Goal: Task Accomplishment & Management: Use online tool/utility

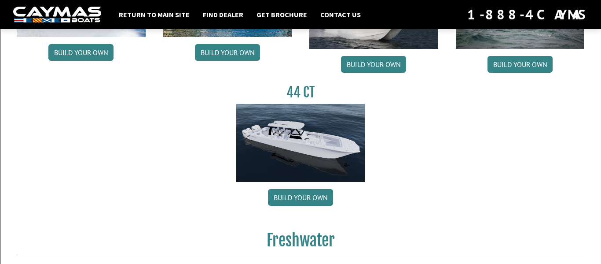
scroll to position [532, 0]
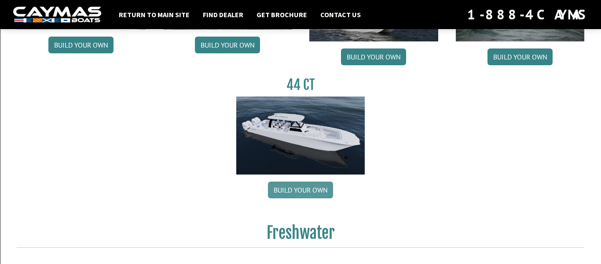
click at [305, 181] on link "Build your own" at bounding box center [300, 189] width 65 height 17
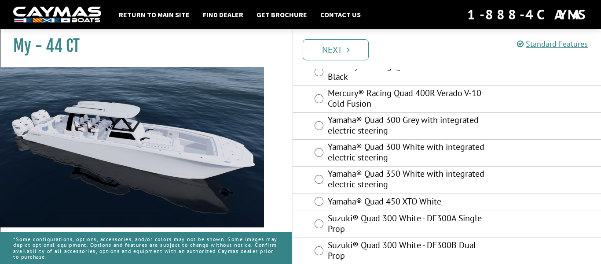
scroll to position [180, 0]
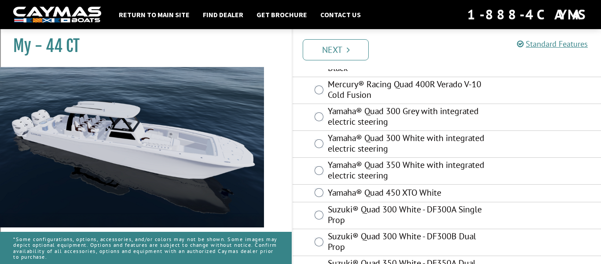
click at [334, 187] on label "Yamaha® Quad 450 XTO White" at bounding box center [410, 193] width 164 height 13
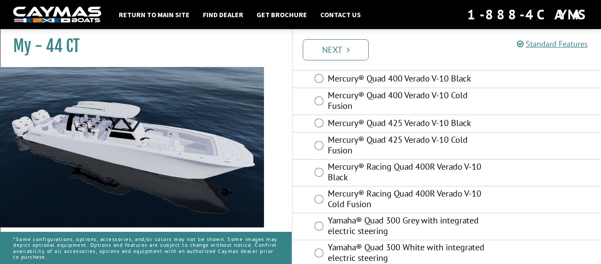
scroll to position [75, 0]
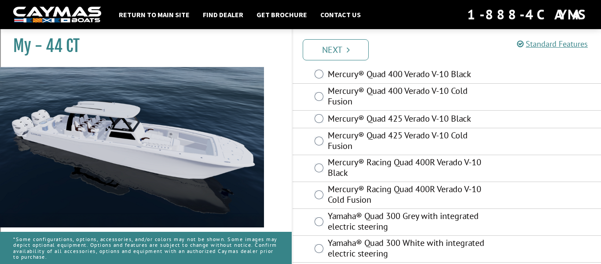
click at [362, 189] on label "Mercury® Racing Quad 400R Verado V-10 Cold Fusion" at bounding box center [410, 195] width 164 height 23
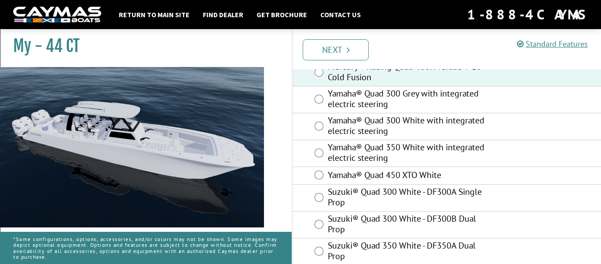
scroll to position [199, 0]
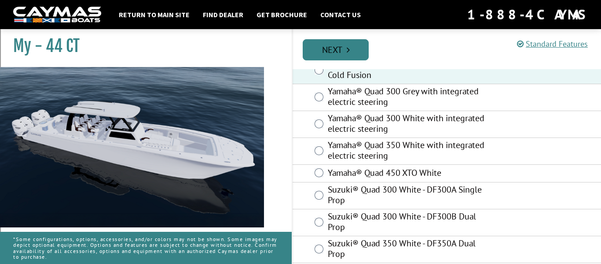
click at [349, 56] on link "Next" at bounding box center [336, 49] width 66 height 21
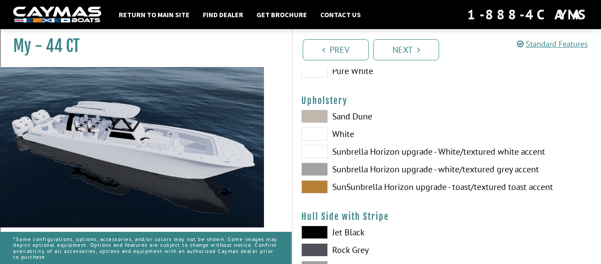
scroll to position [58, 0]
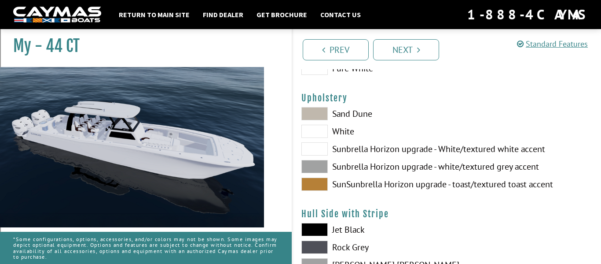
click at [327, 151] on span at bounding box center [314, 148] width 26 height 13
click at [315, 112] on span at bounding box center [314, 113] width 26 height 13
click at [316, 133] on span at bounding box center [314, 131] width 26 height 13
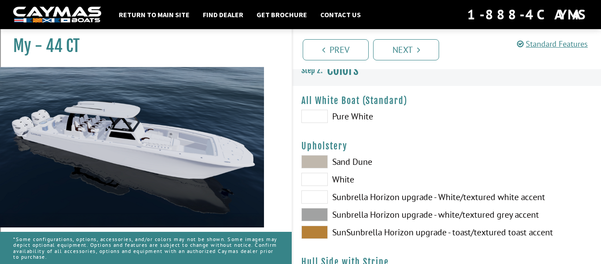
scroll to position [0, 0]
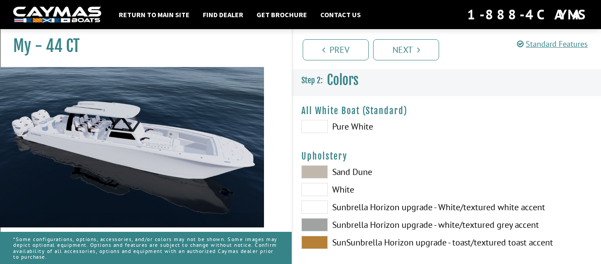
click at [316, 124] on span at bounding box center [314, 126] width 26 height 13
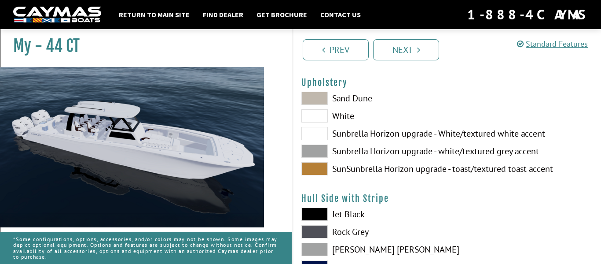
scroll to position [77, 0]
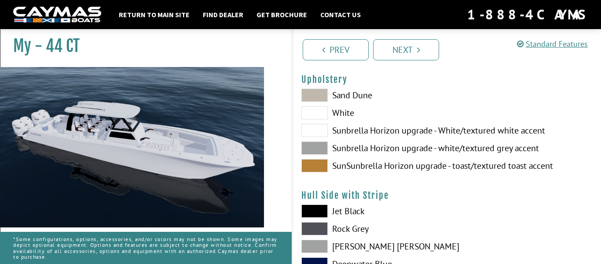
click at [315, 132] on span at bounding box center [314, 130] width 26 height 13
click at [318, 113] on span at bounding box center [314, 112] width 26 height 13
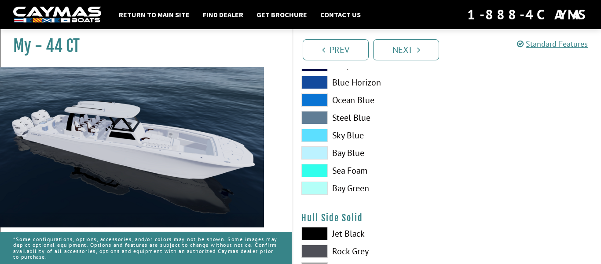
scroll to position [287, 0]
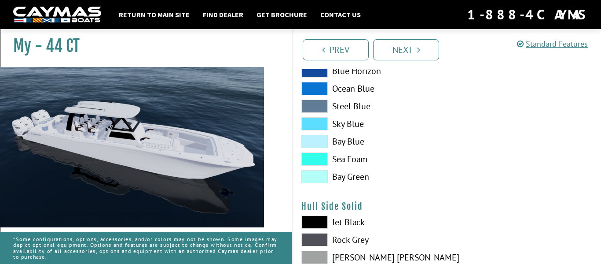
click at [318, 142] on span at bounding box center [314, 141] width 26 height 13
click at [318, 156] on span at bounding box center [314, 158] width 26 height 13
click at [318, 170] on span at bounding box center [314, 176] width 26 height 13
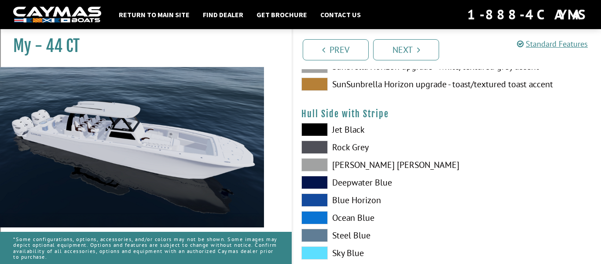
scroll to position [158, 0]
click at [318, 161] on span at bounding box center [314, 164] width 26 height 13
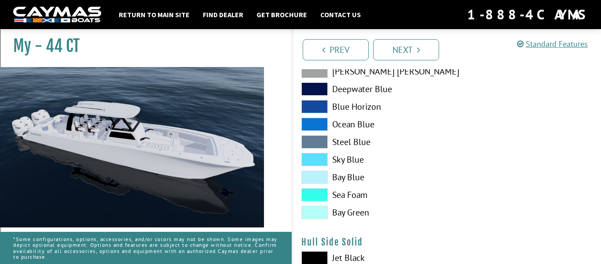
scroll to position [254, 0]
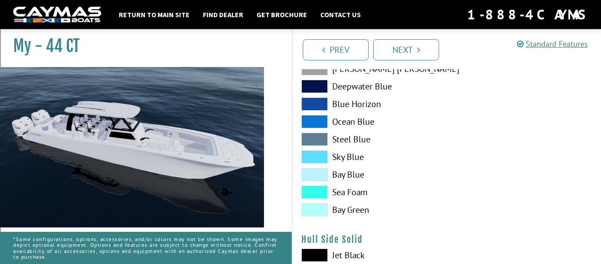
click at [319, 190] on span at bounding box center [314, 191] width 26 height 13
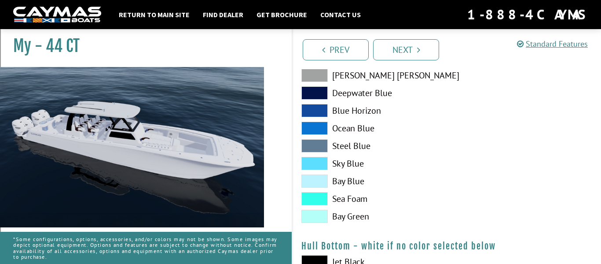
scroll to position [471, 0]
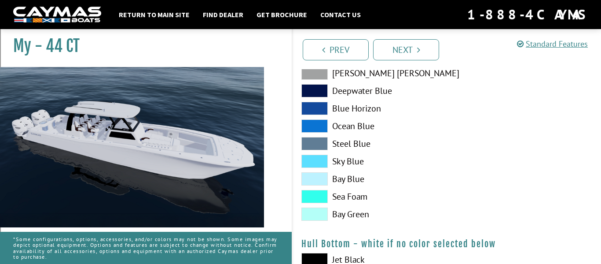
click at [314, 194] on span at bounding box center [314, 196] width 26 height 13
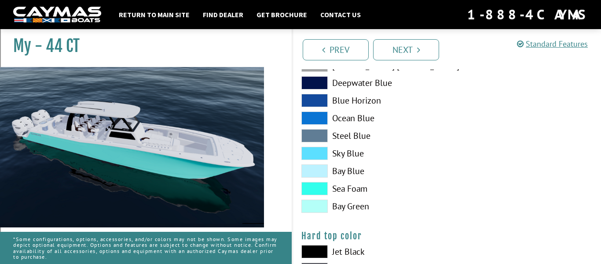
scroll to position [700, 0]
click at [312, 171] on span at bounding box center [314, 171] width 26 height 13
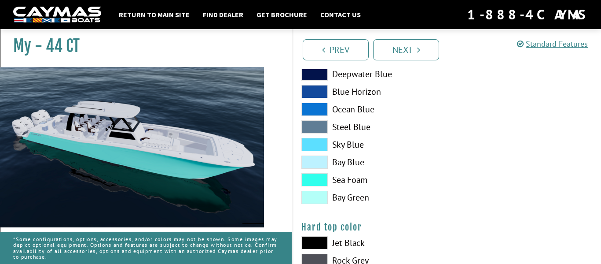
click at [319, 175] on span at bounding box center [314, 179] width 26 height 13
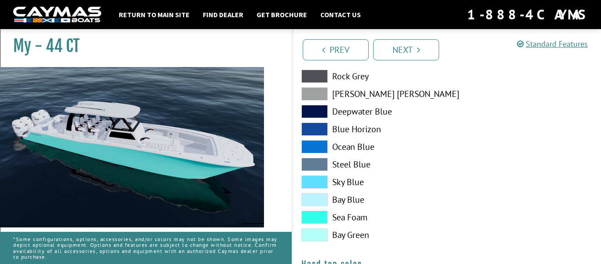
scroll to position [666, 0]
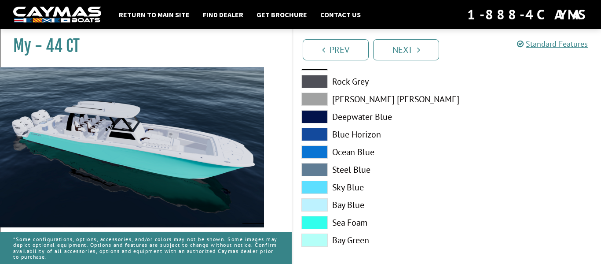
click at [320, 165] on span at bounding box center [314, 169] width 26 height 13
click at [317, 98] on span at bounding box center [314, 98] width 26 height 13
click at [317, 81] on span at bounding box center [314, 81] width 26 height 13
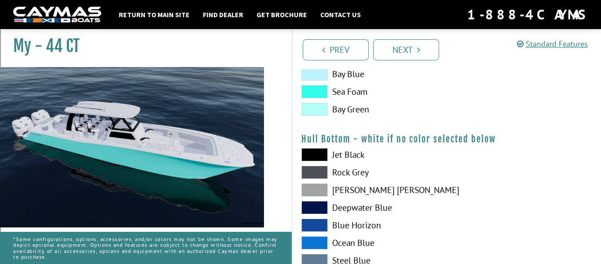
scroll to position [573, 0]
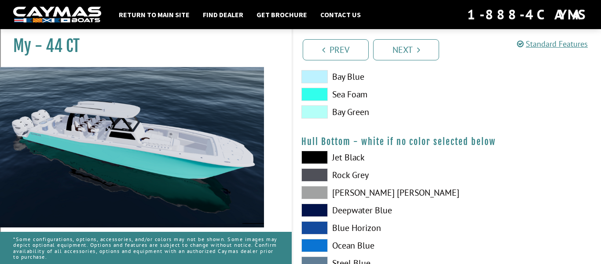
click at [310, 154] on span at bounding box center [314, 157] width 26 height 13
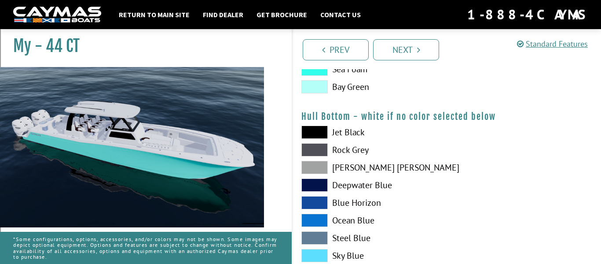
scroll to position [599, 0]
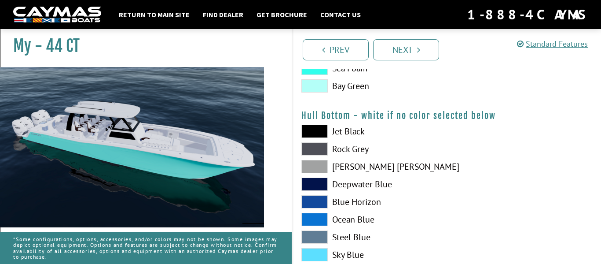
click at [312, 166] on span at bounding box center [314, 166] width 26 height 13
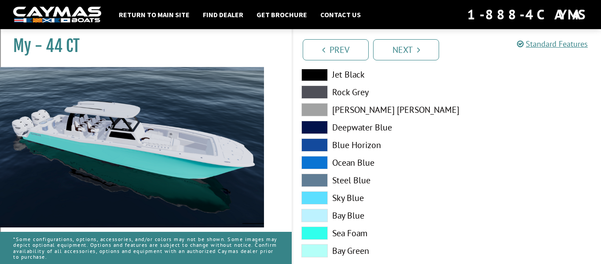
scroll to position [880, 0]
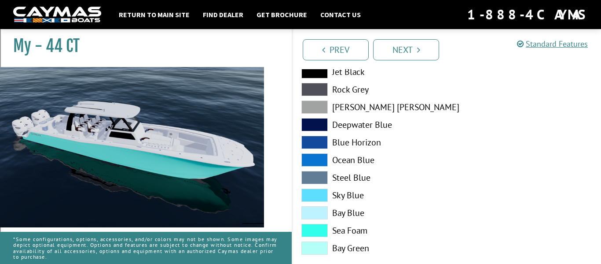
click at [315, 225] on span at bounding box center [314, 230] width 26 height 13
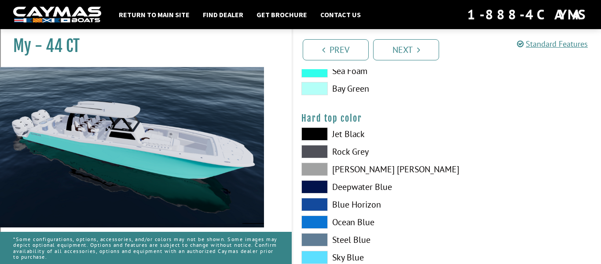
scroll to position [817, 0]
click at [313, 132] on span at bounding box center [314, 134] width 26 height 13
click at [312, 153] on span at bounding box center [314, 151] width 26 height 13
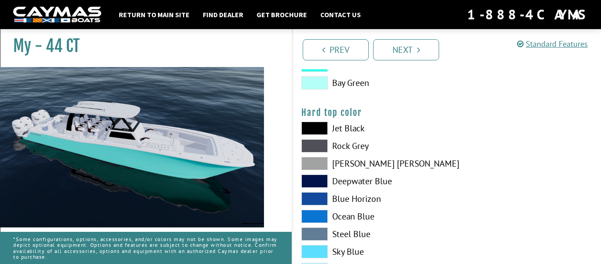
scroll to position [828, 0]
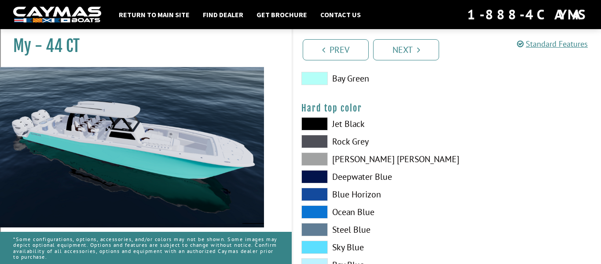
click at [310, 161] on span at bounding box center [314, 158] width 26 height 13
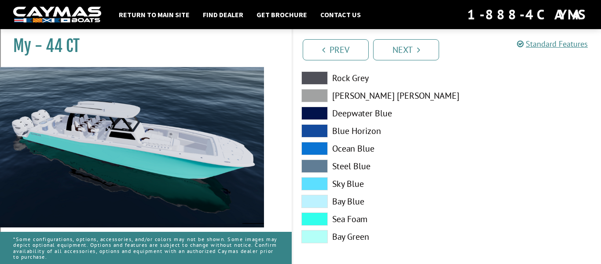
scroll to position [1114, 0]
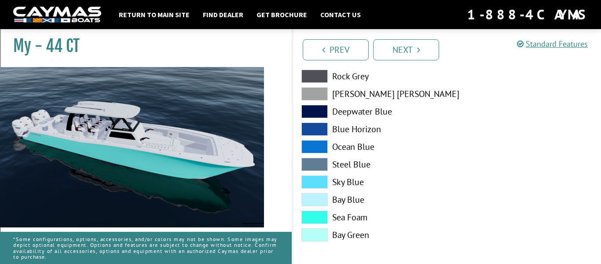
click at [315, 217] on span at bounding box center [314, 216] width 26 height 13
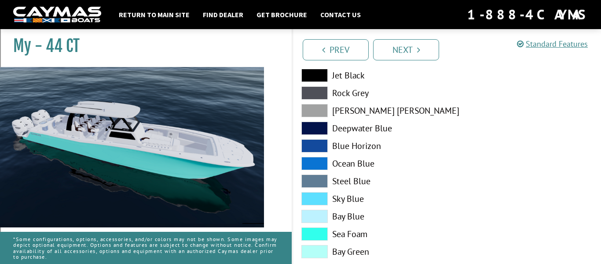
scroll to position [1098, 0]
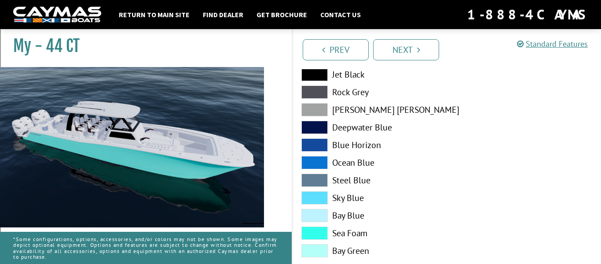
click at [311, 108] on span at bounding box center [314, 109] width 26 height 13
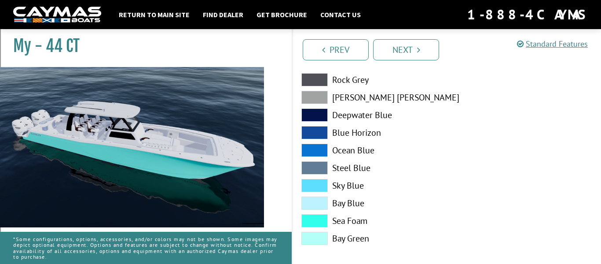
scroll to position [1114, 0]
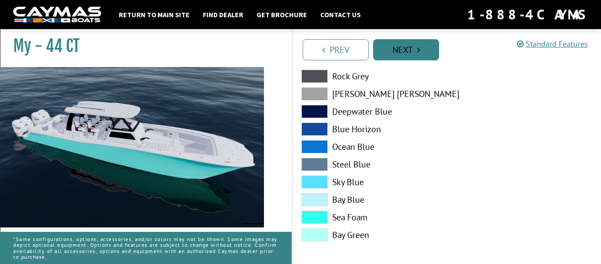
click at [399, 54] on link "Next" at bounding box center [406, 49] width 66 height 21
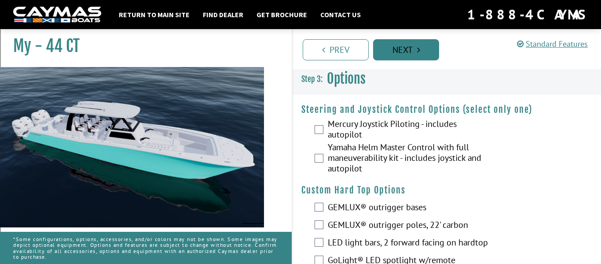
scroll to position [0, 0]
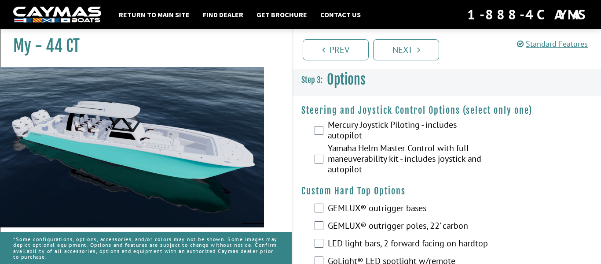
click at [357, 129] on label "Mercury Joystick Piloting - includes autopilot" at bounding box center [410, 130] width 164 height 23
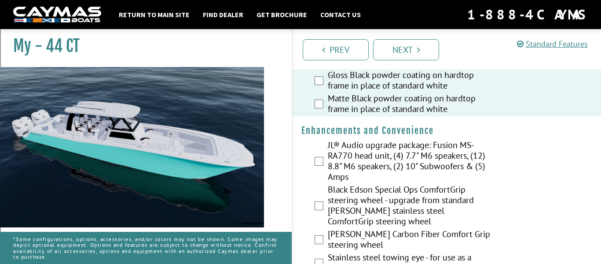
scroll to position [205, 0]
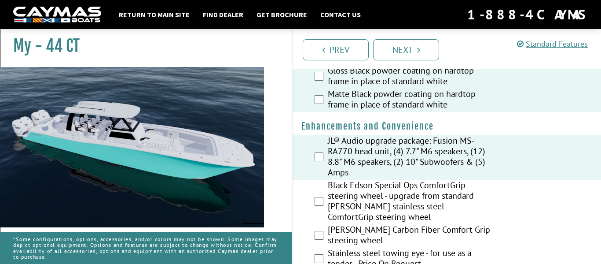
click at [318, 184] on div "Black Edson Special Ops ComfortGrip steering wheel - upgrade from standard [PER…" at bounding box center [447, 202] width 308 height 44
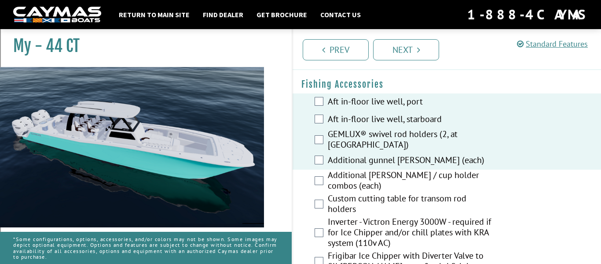
scroll to position [1121, 0]
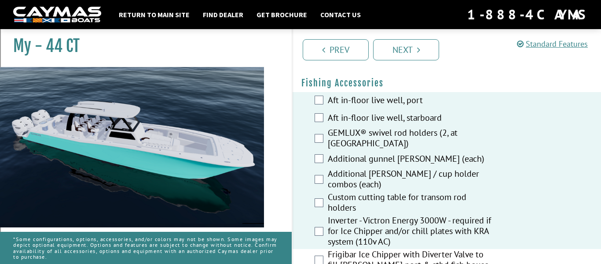
click at [318, 249] on div "Frigibar Ice Chipper with Diverter Valve to fill [PERSON_NAME] port & stbd fish…" at bounding box center [447, 260] width 308 height 23
